Goal: Task Accomplishment & Management: Use online tool/utility

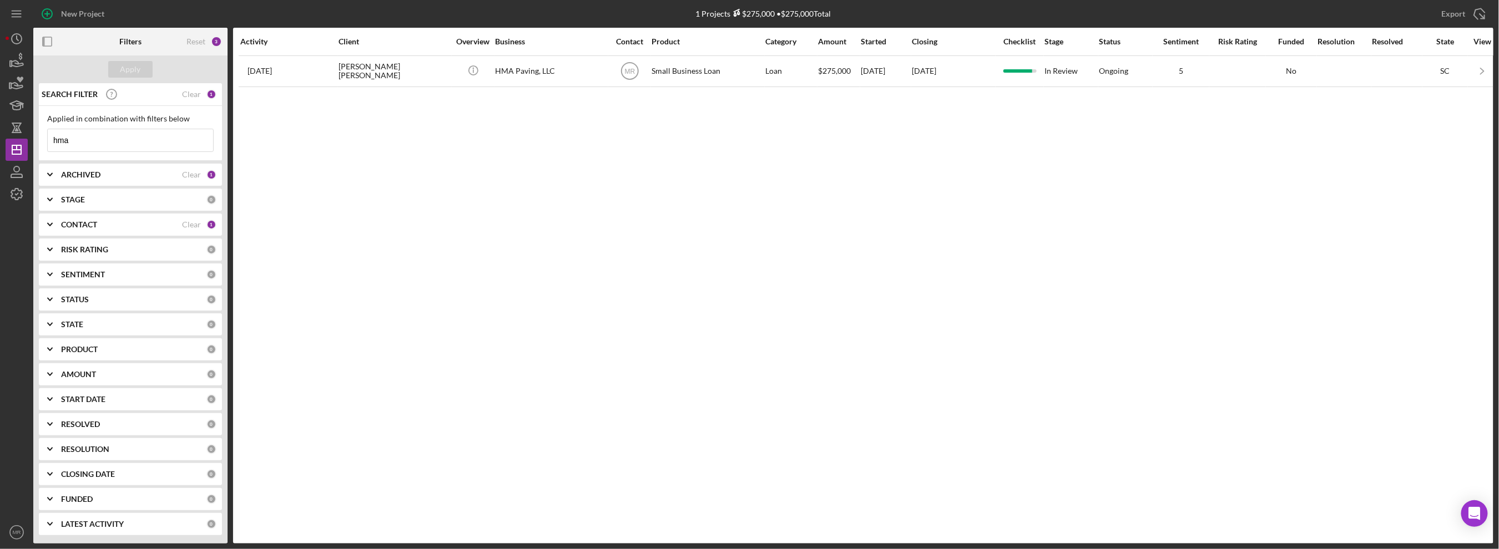
click at [154, 139] on input "hma" at bounding box center [130, 140] width 165 height 22
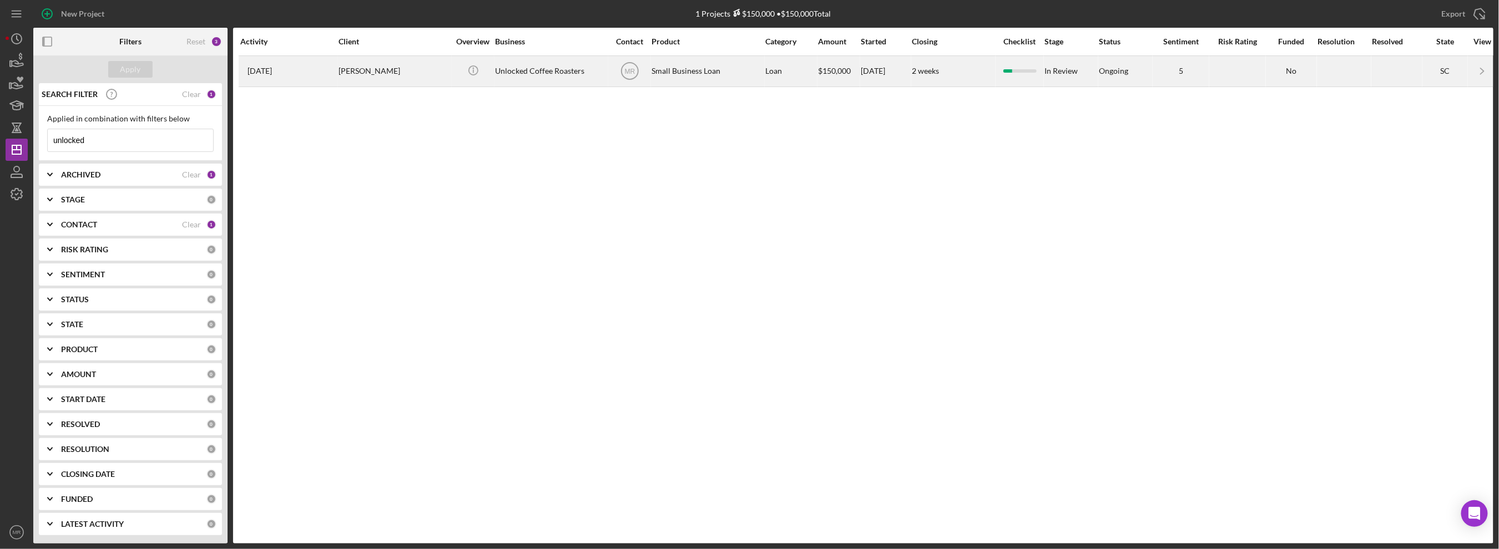
type input "unlocked"
click at [411, 75] on div "[PERSON_NAME]" at bounding box center [394, 71] width 111 height 29
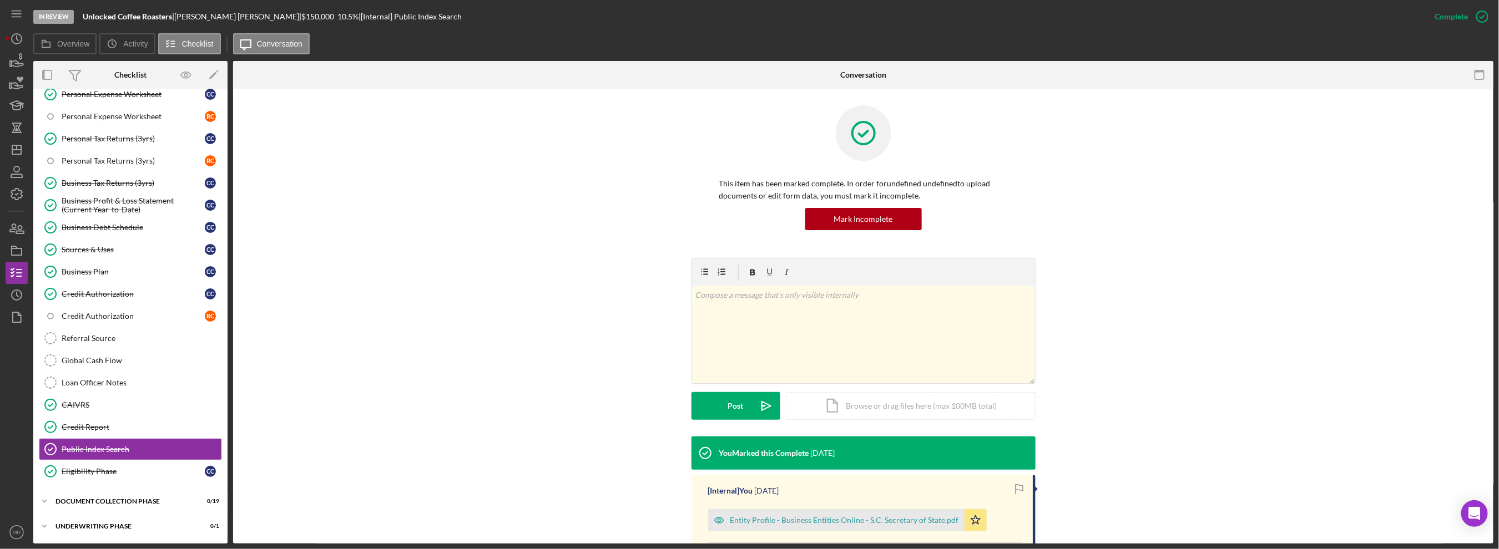
scroll to position [210, 0]
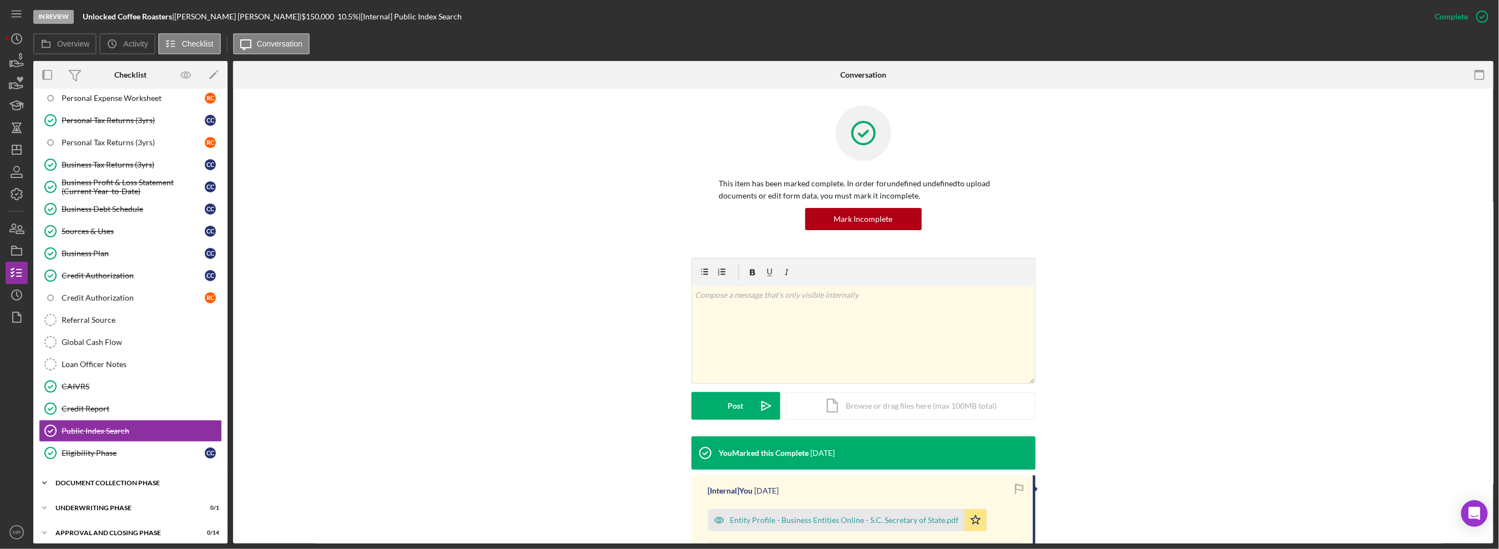
click at [100, 472] on div "Icon/Expander Document Collection Phase 0 / 19" at bounding box center [130, 483] width 194 height 22
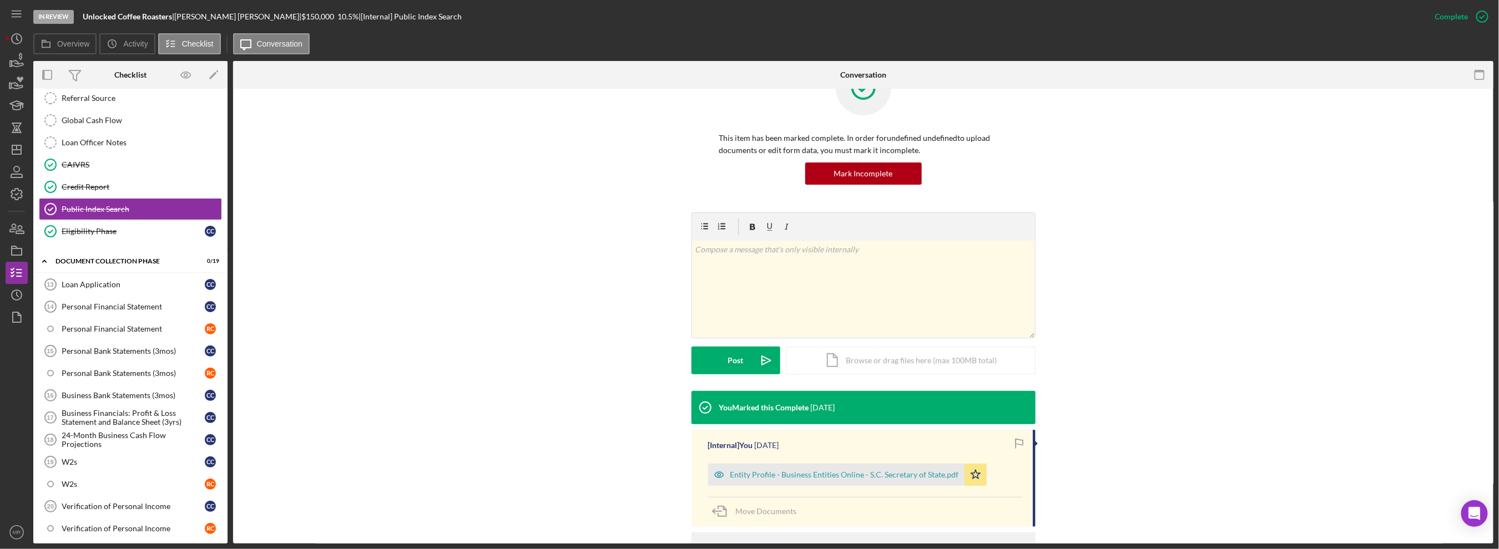
scroll to position [56, 0]
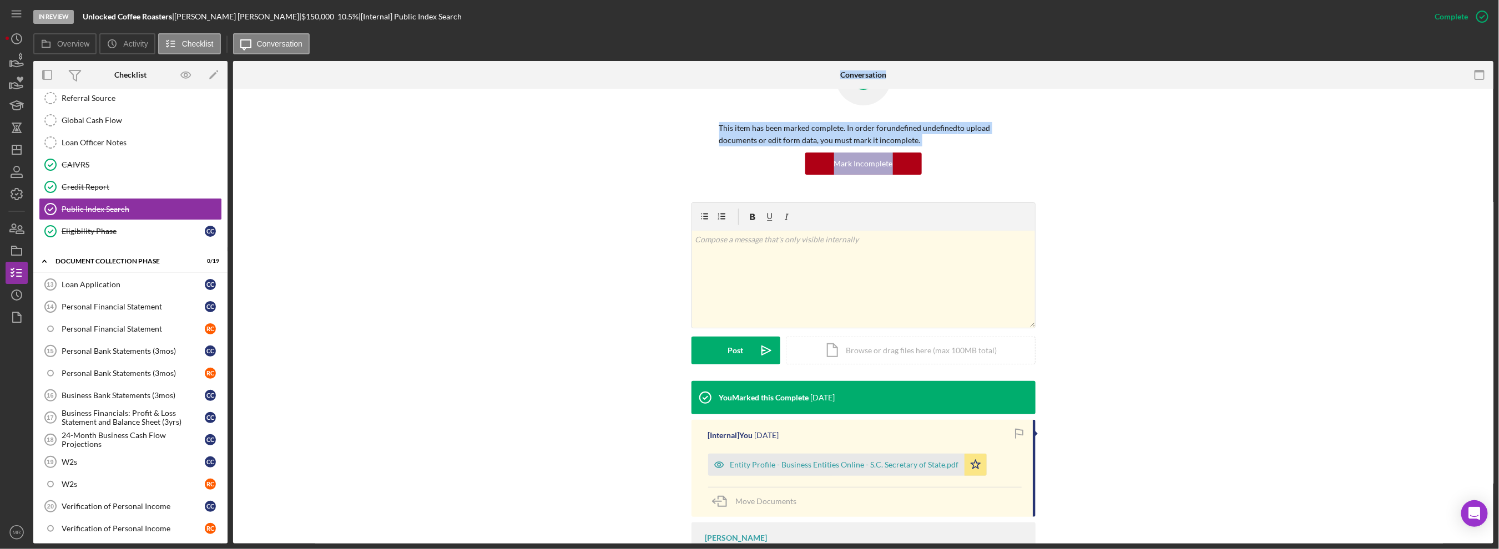
drag, startPoint x: 697, startPoint y: 74, endPoint x: 668, endPoint y: 254, distance: 182.7
click at [668, 254] on div "Conversation Public Index Search Public Index Search This item has been marked …" at bounding box center [863, 302] width 1261 height 483
click at [105, 274] on link "Loan Application 13 Loan Application C C" at bounding box center [130, 285] width 183 height 22
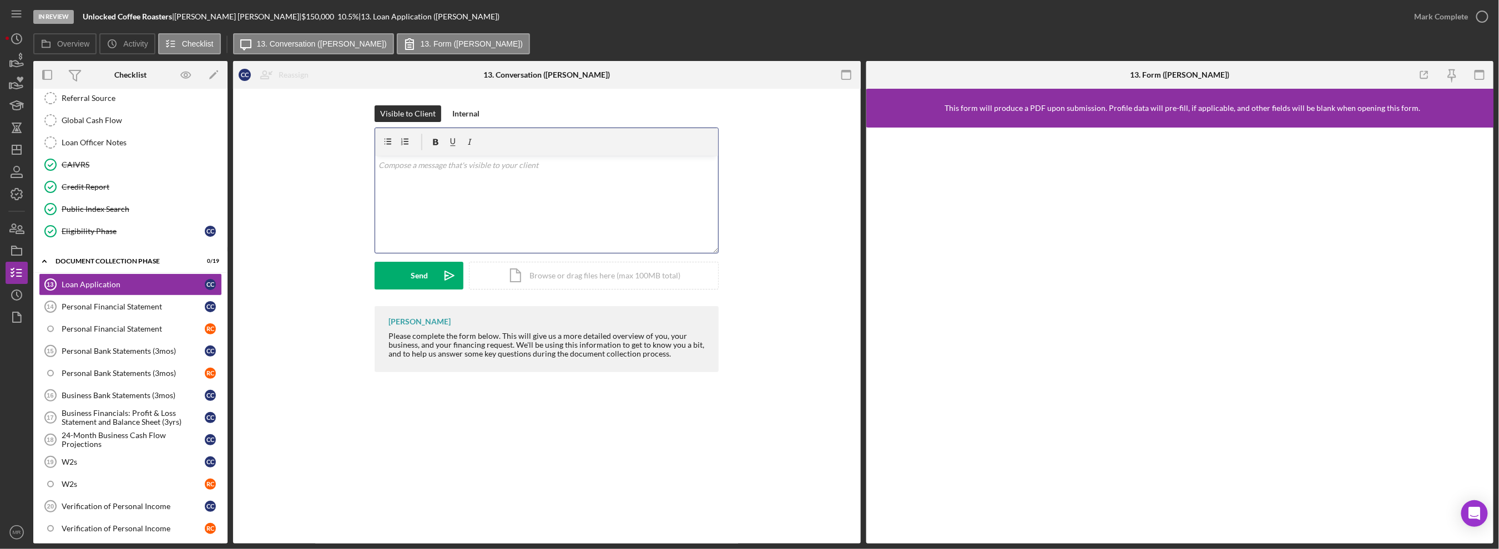
click at [450, 178] on div "v Color teal Color pink Remove color Add row above Add row below Add column bef…" at bounding box center [546, 204] width 343 height 97
